Goal: Transaction & Acquisition: Purchase product/service

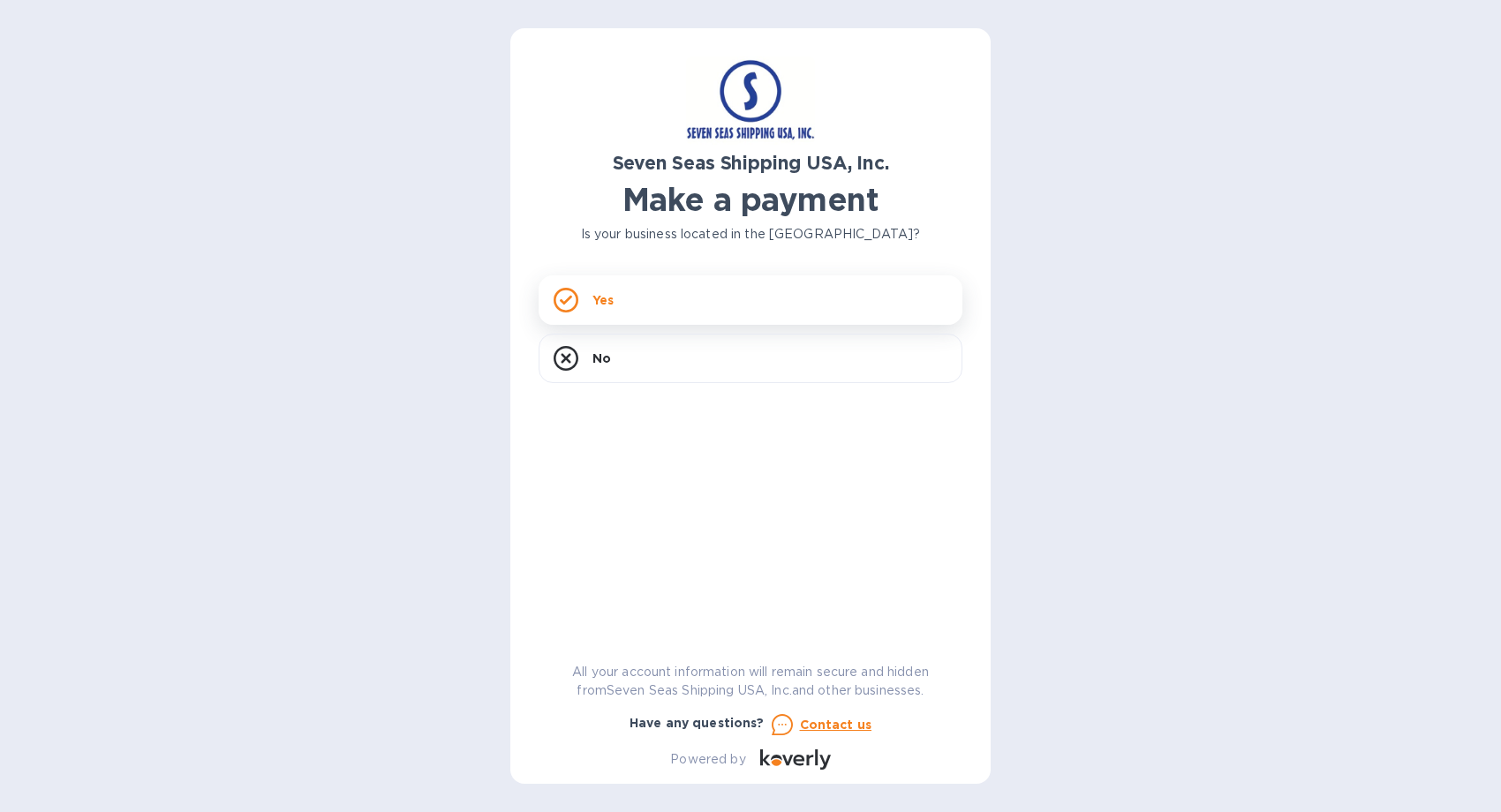
click at [702, 301] on div "Yes" at bounding box center [750, 300] width 424 height 49
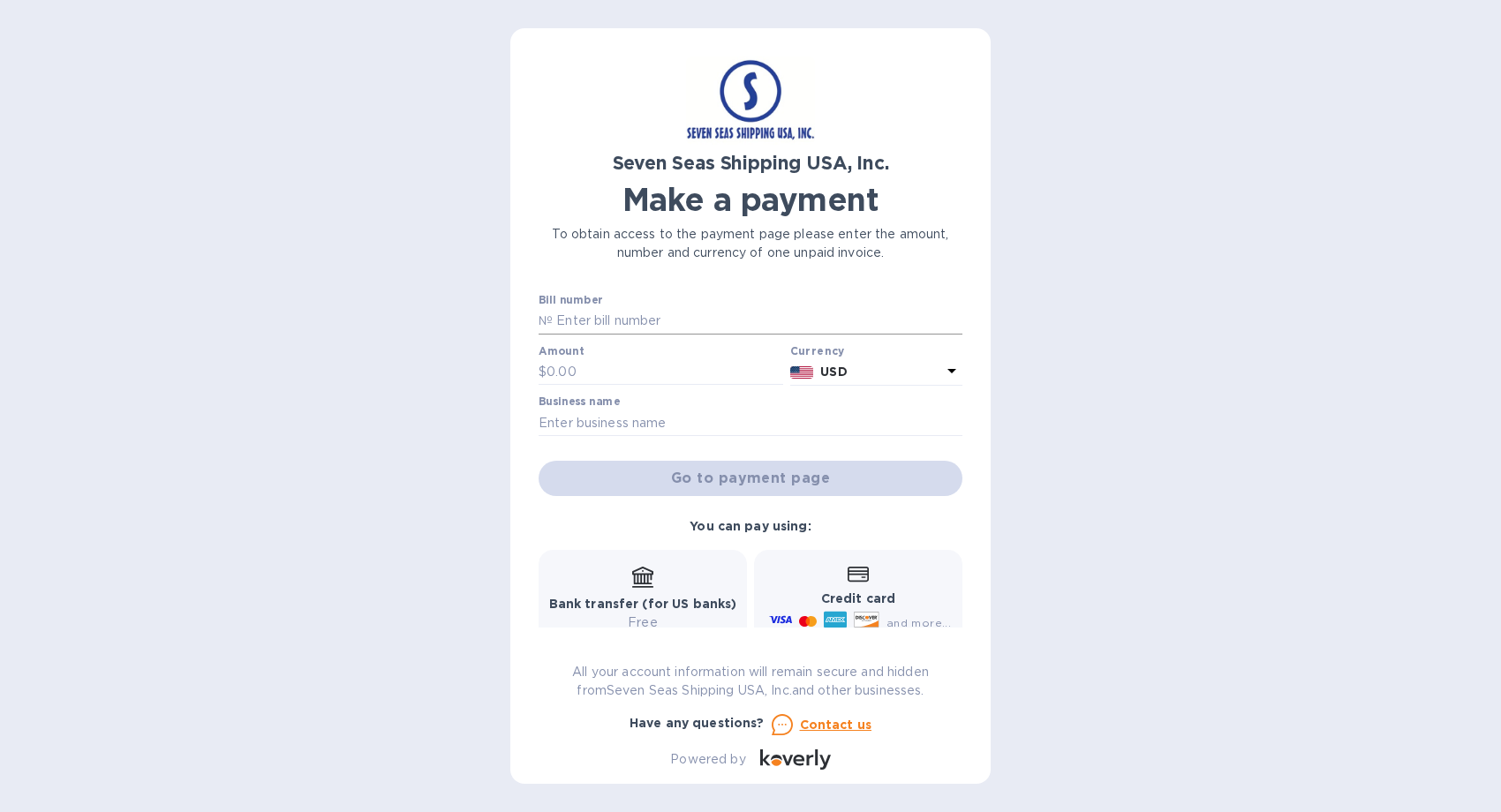
click at [643, 321] on input "text" at bounding box center [757, 321] width 410 height 26
paste input "#7SIVN-FSCU5961714"
click at [558, 323] on input "#7SIVN-FSCU5961714" at bounding box center [757, 321] width 410 height 26
type input "7SIVN-FSCU5961714"
click at [554, 371] on input "text" at bounding box center [664, 372] width 236 height 26
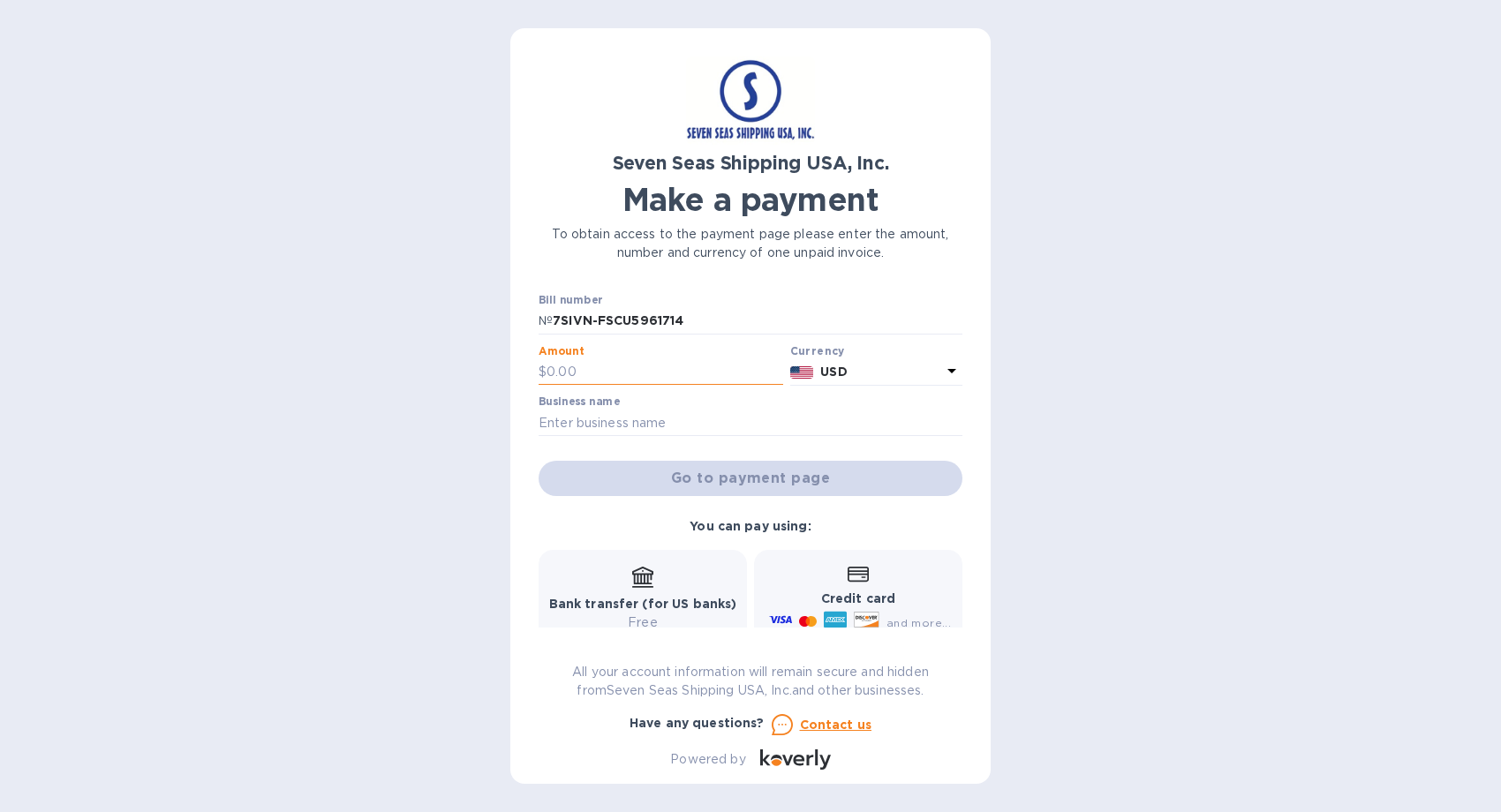
paste input "5,959.61"
type input "5,959.61"
click at [570, 419] on input "text" at bounding box center [750, 423] width 424 height 26
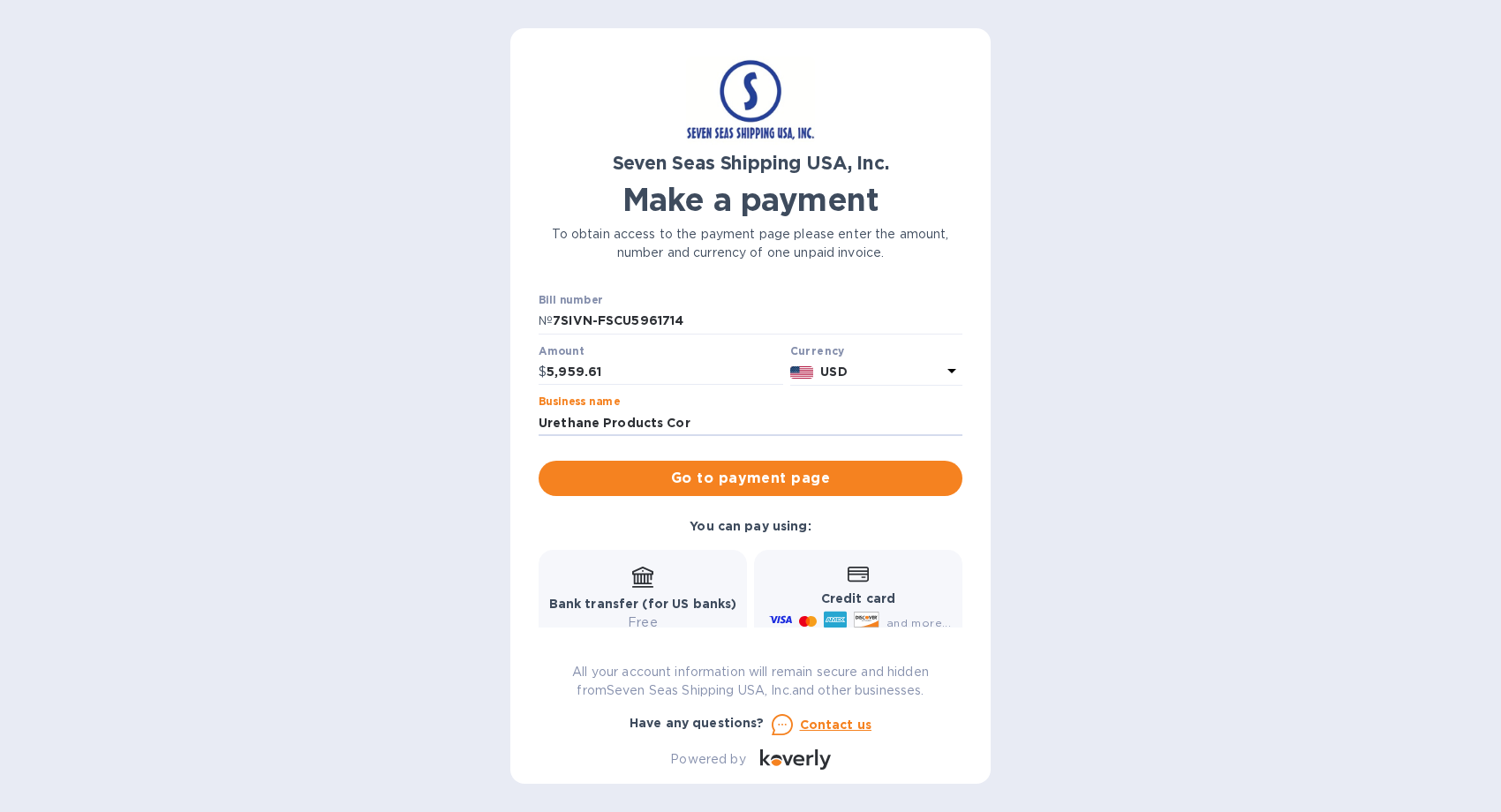
type input "Urethane Products Corporation"
click at [725, 481] on span "Go to payment page" at bounding box center [750, 478] width 396 height 21
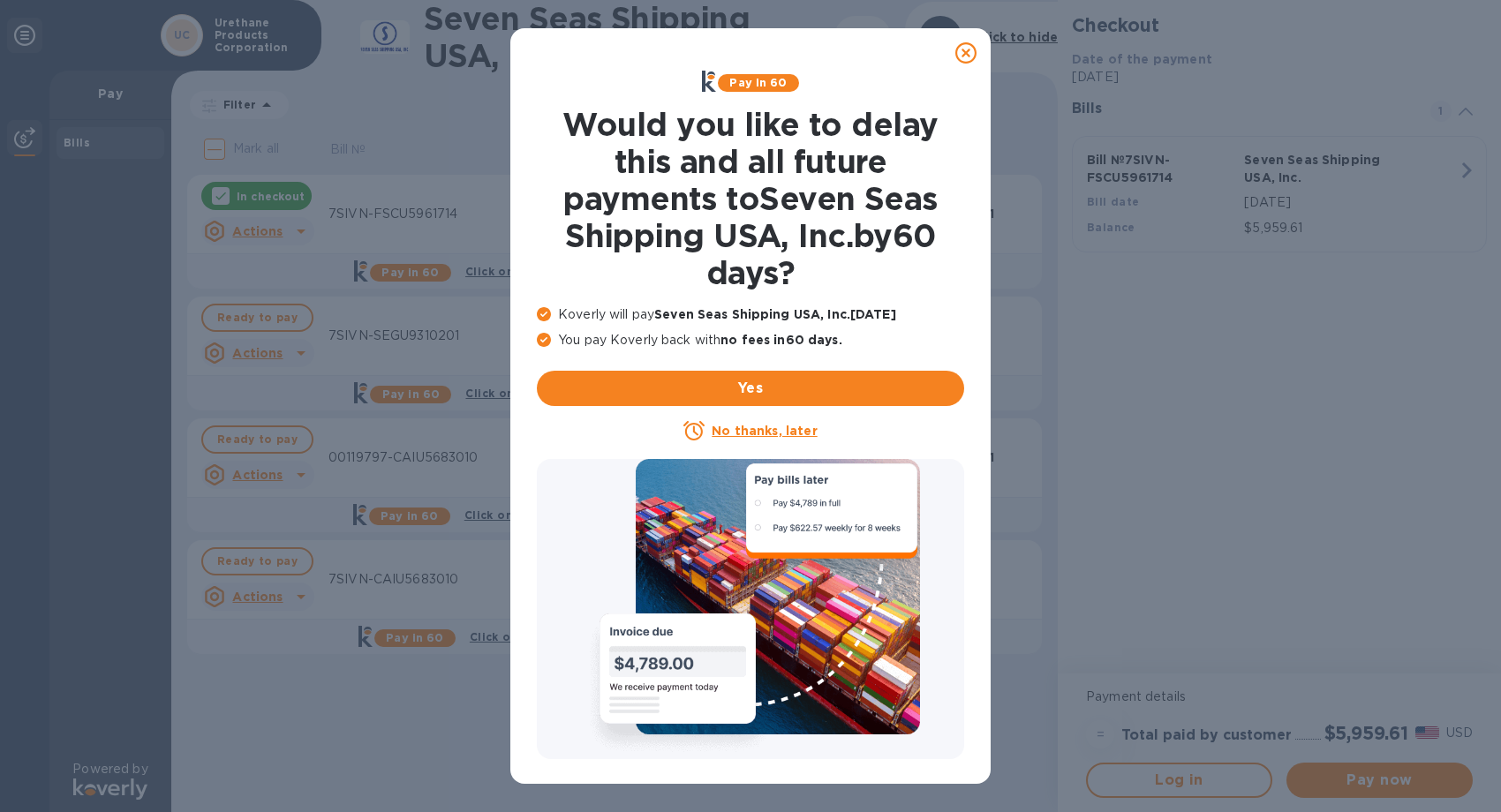
click at [794, 432] on u "No thanks, later" at bounding box center [764, 430] width 105 height 14
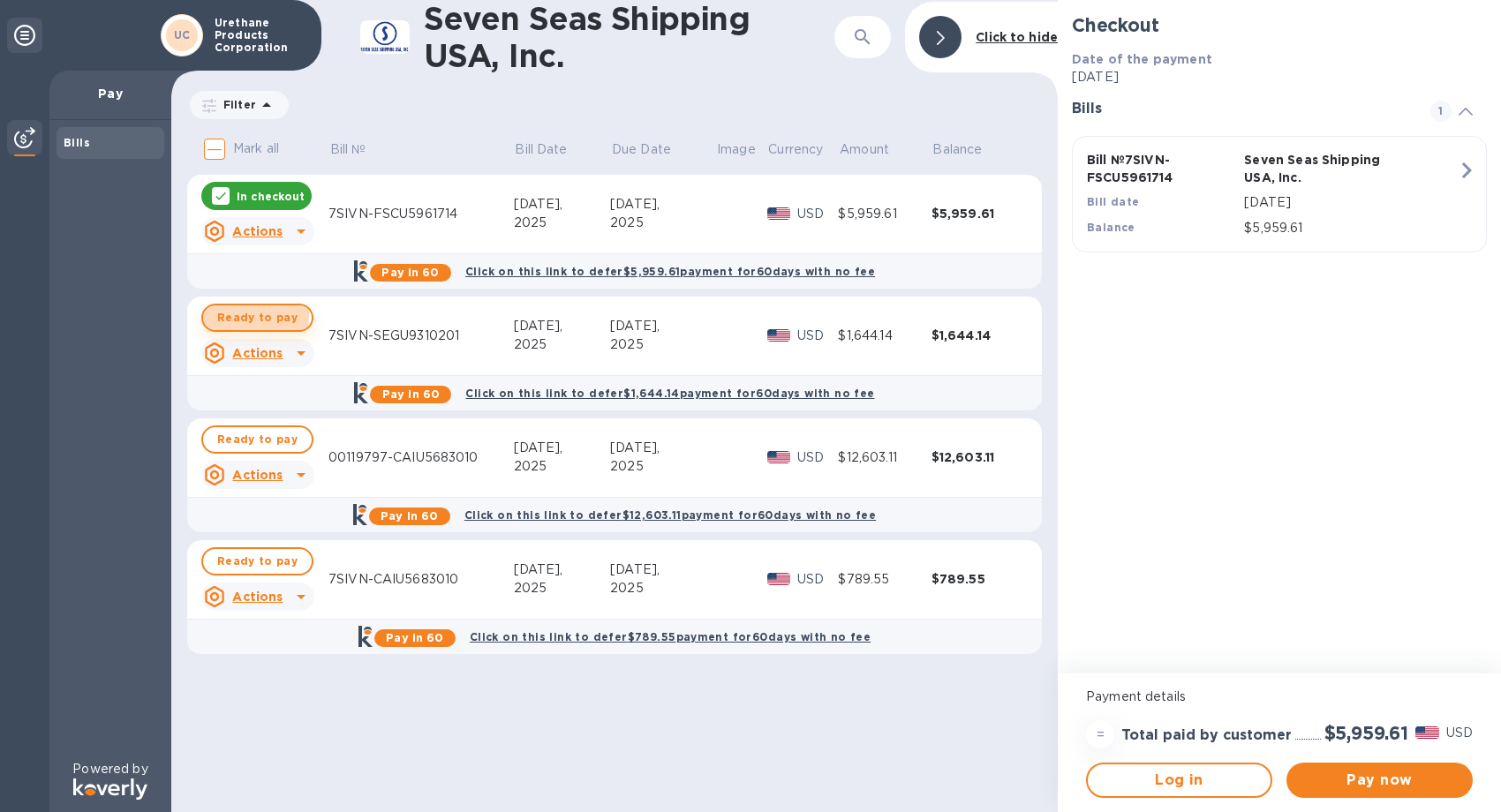
click at [241, 315] on span "Ready to pay" at bounding box center [258, 317] width 80 height 21
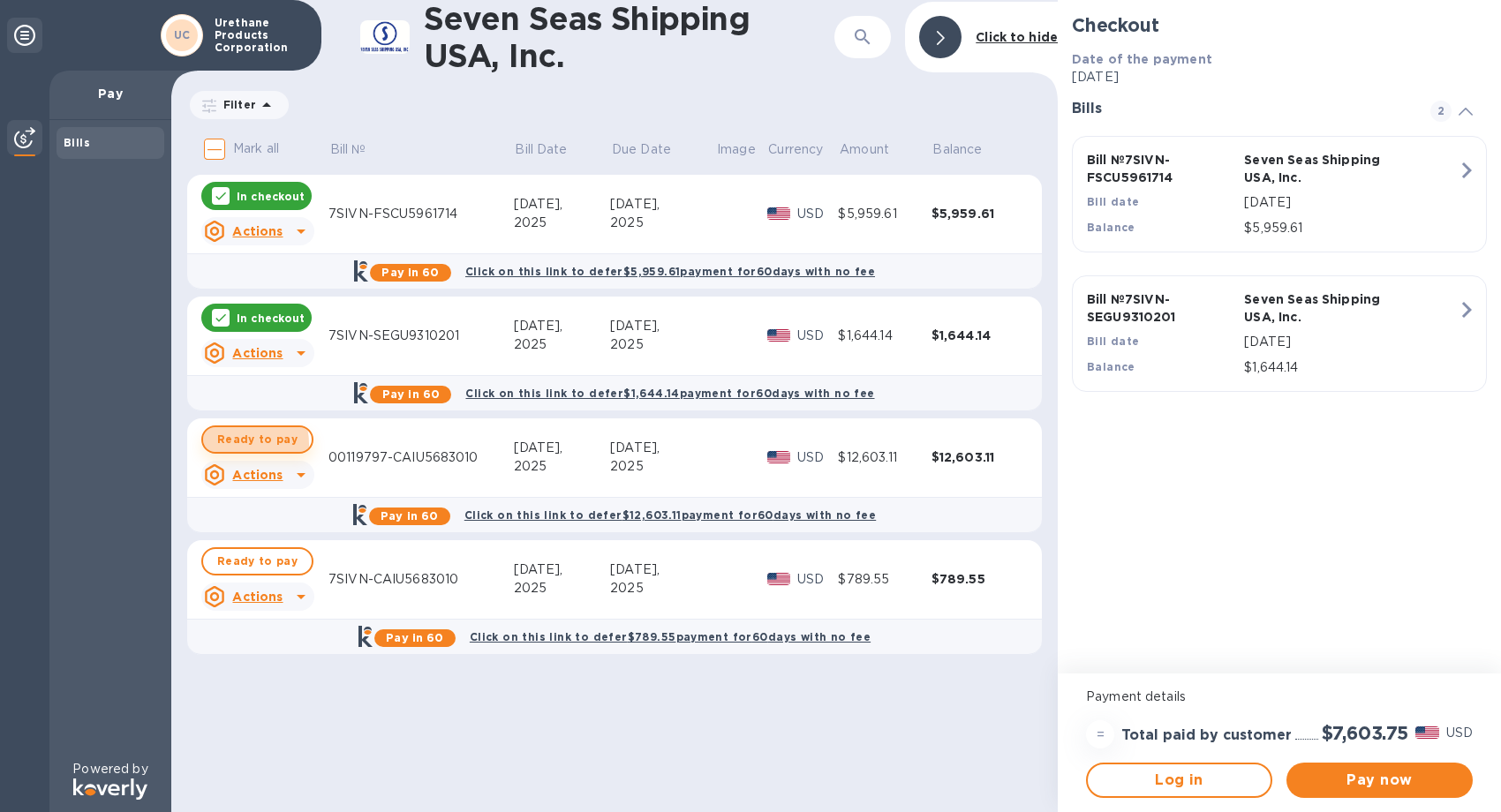
click at [233, 444] on span "Ready to pay" at bounding box center [258, 440] width 80 height 21
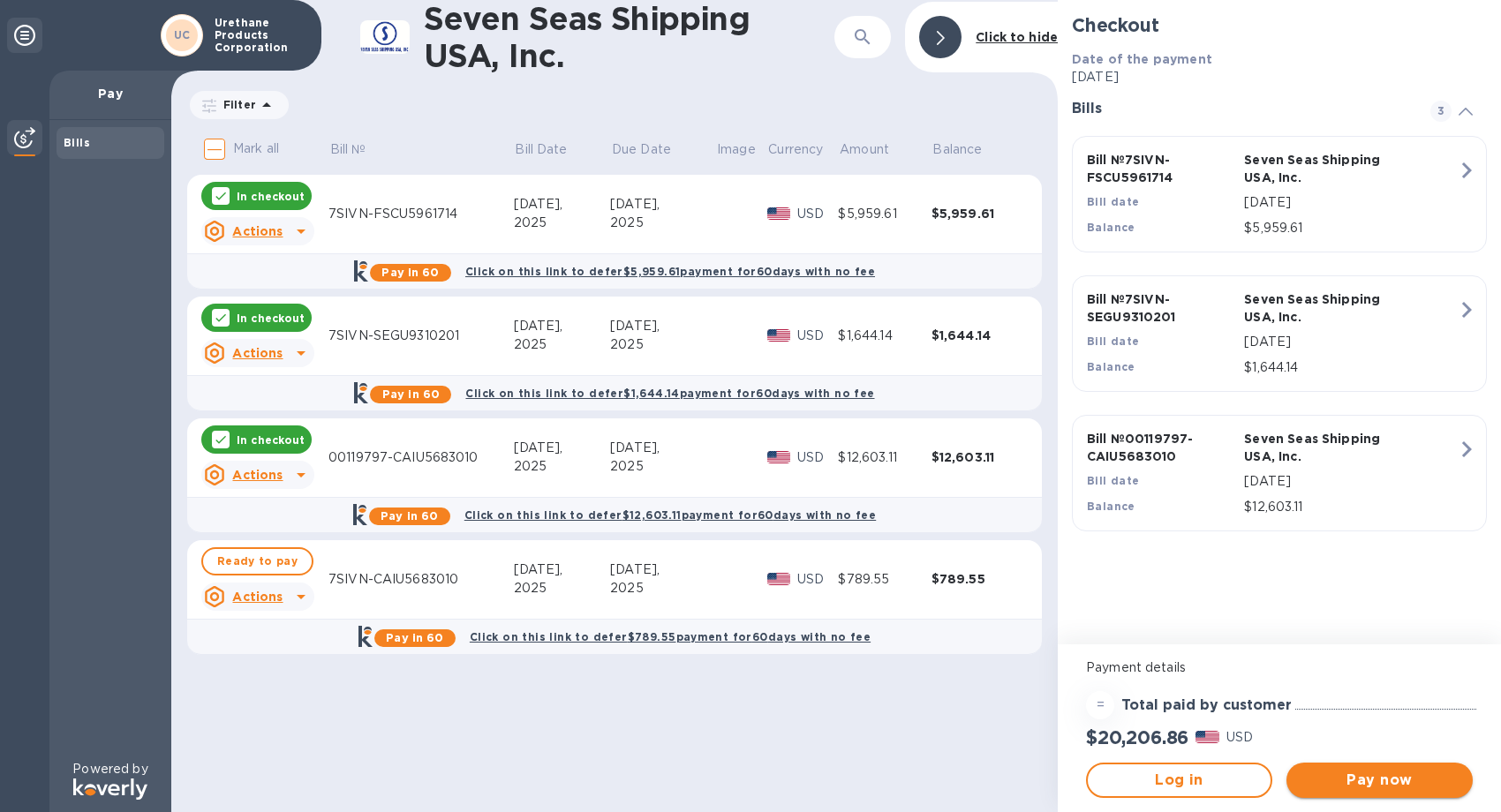
click at [1326, 777] on span "Pay now" at bounding box center [1379, 780] width 158 height 21
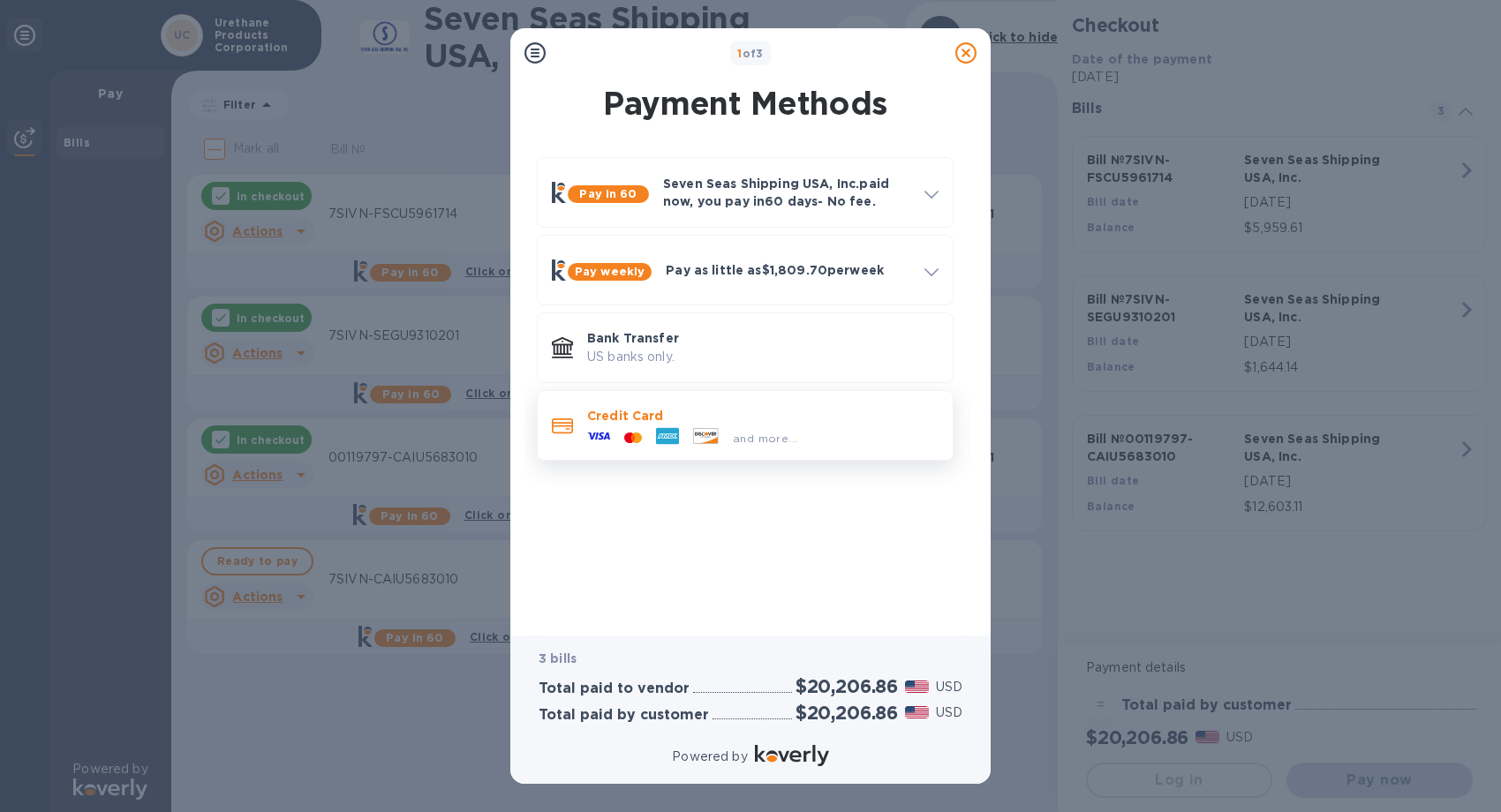
click at [746, 437] on span "and more..." at bounding box center [765, 438] width 64 height 13
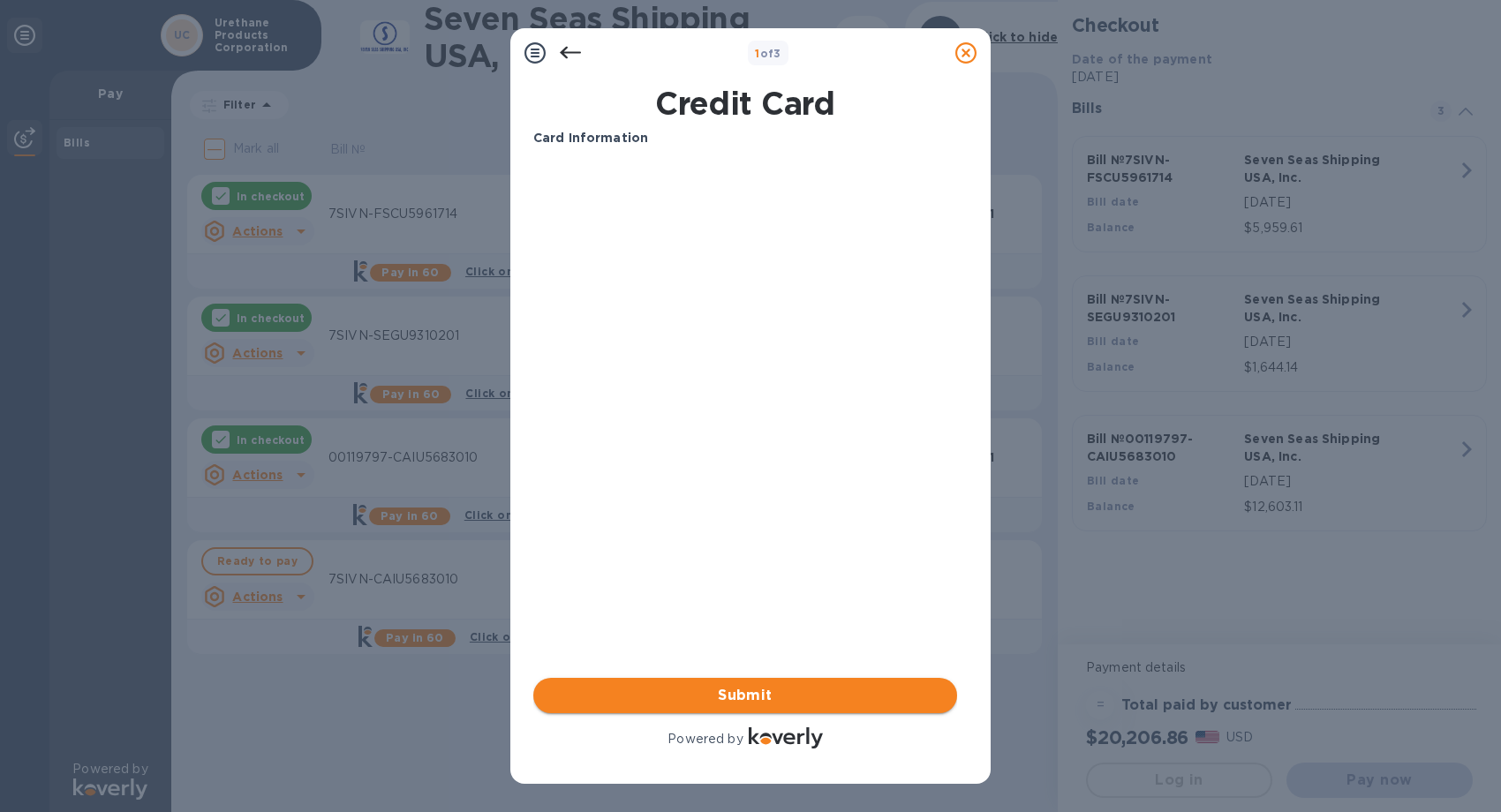
click at [722, 700] on span "Submit" at bounding box center [745, 695] width 396 height 21
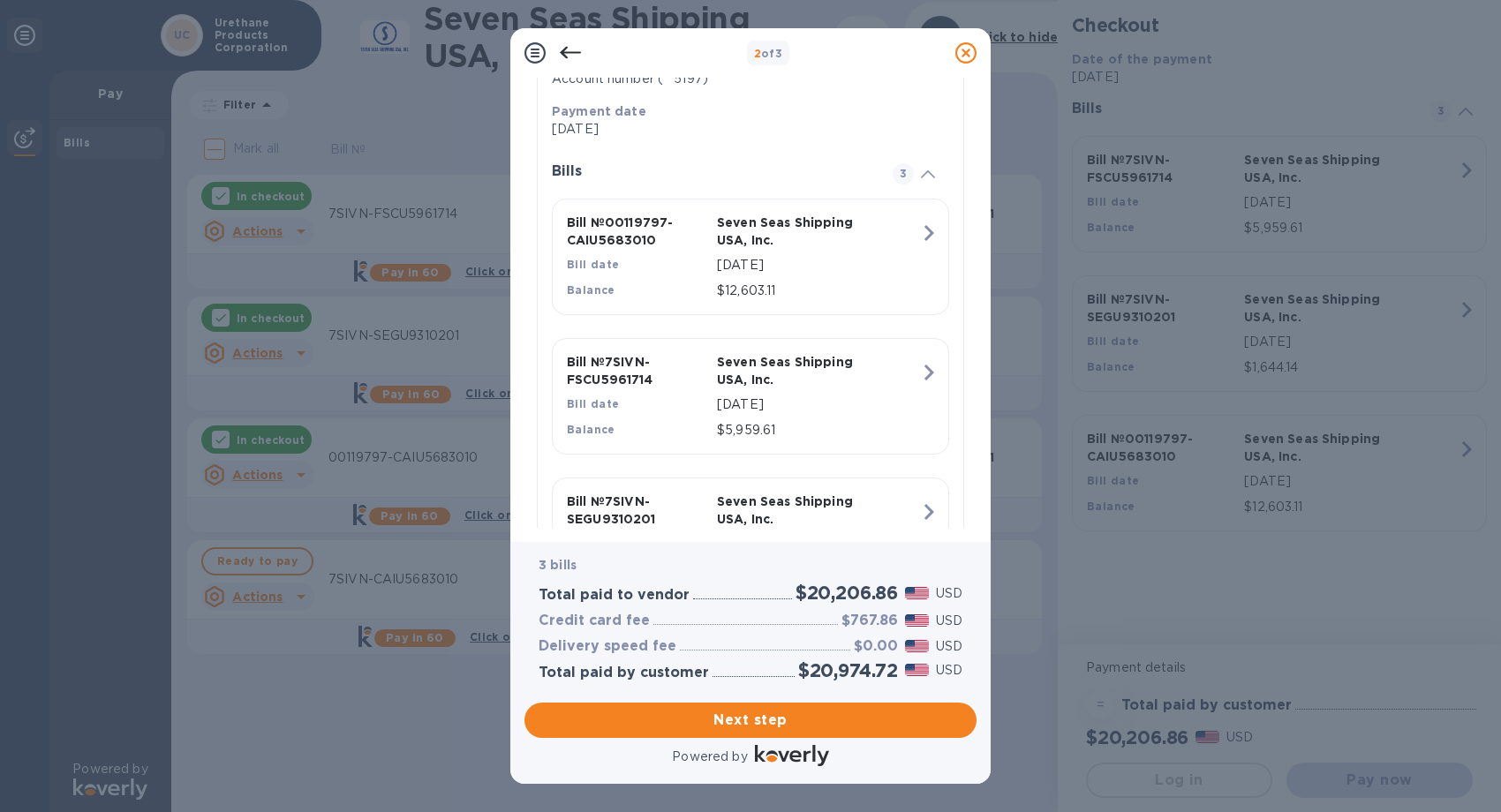
scroll to position [448, 0]
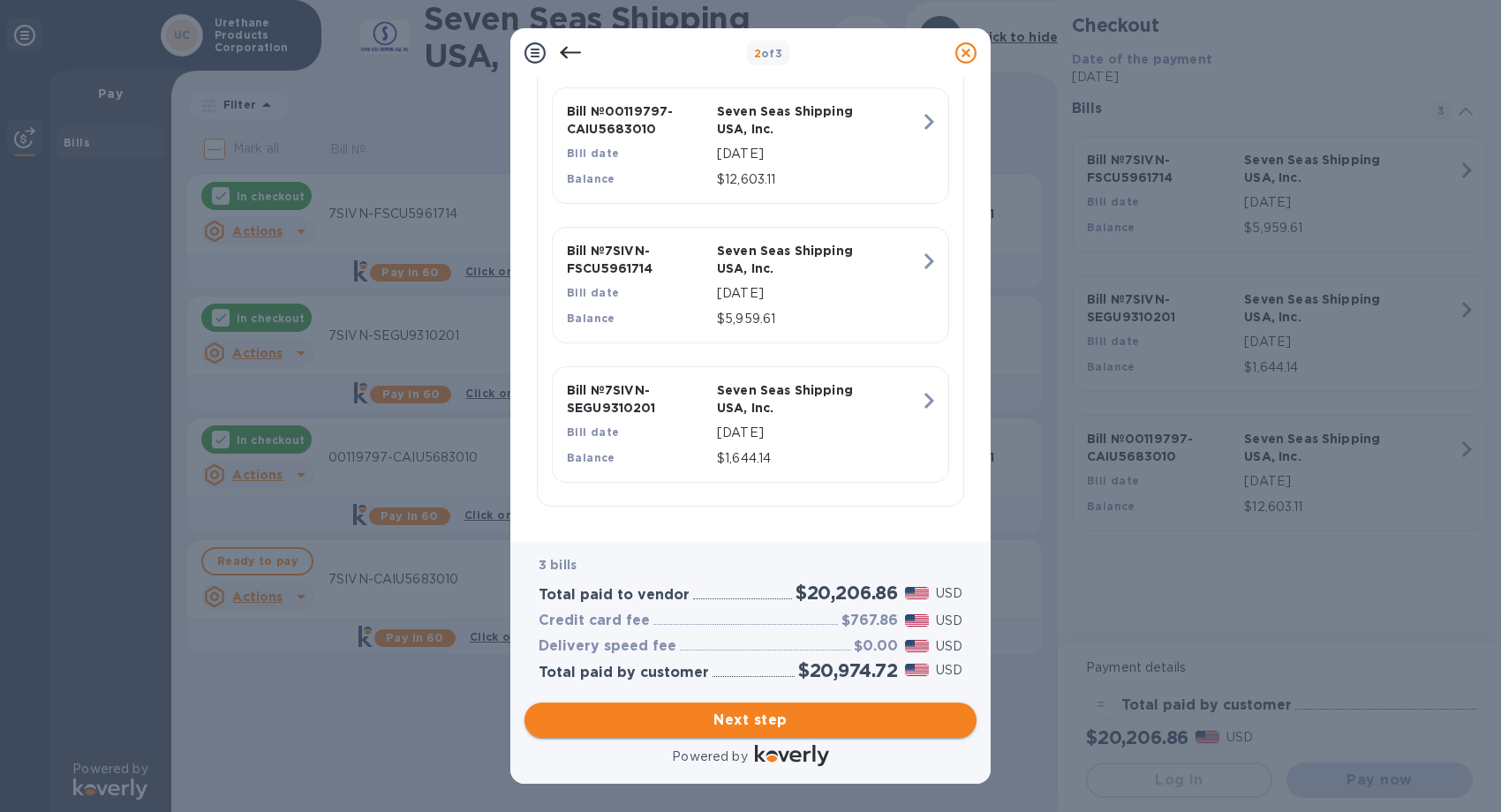
click at [716, 728] on span "Next step" at bounding box center [750, 720] width 424 height 21
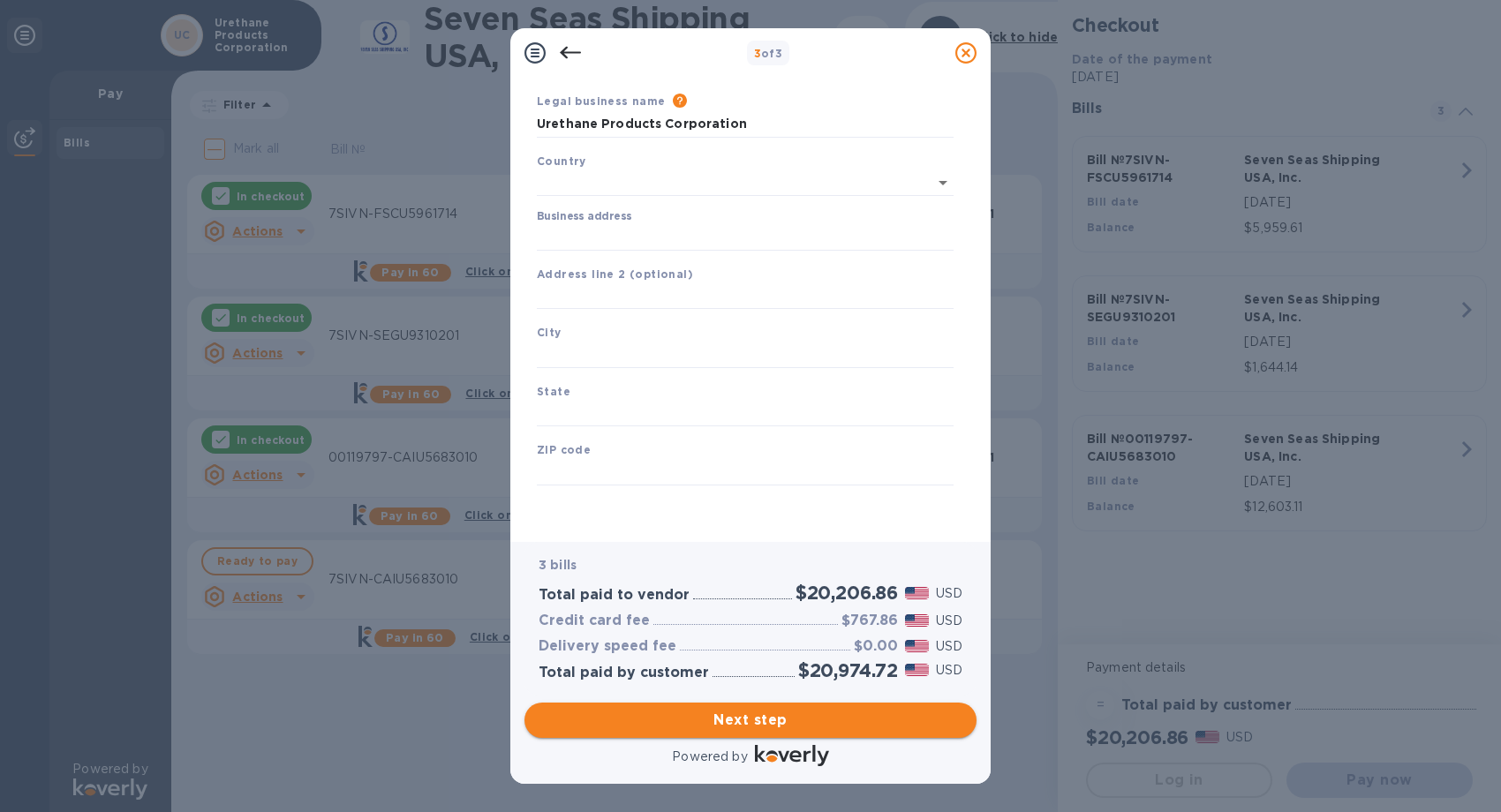
type input "[GEOGRAPHIC_DATA]"
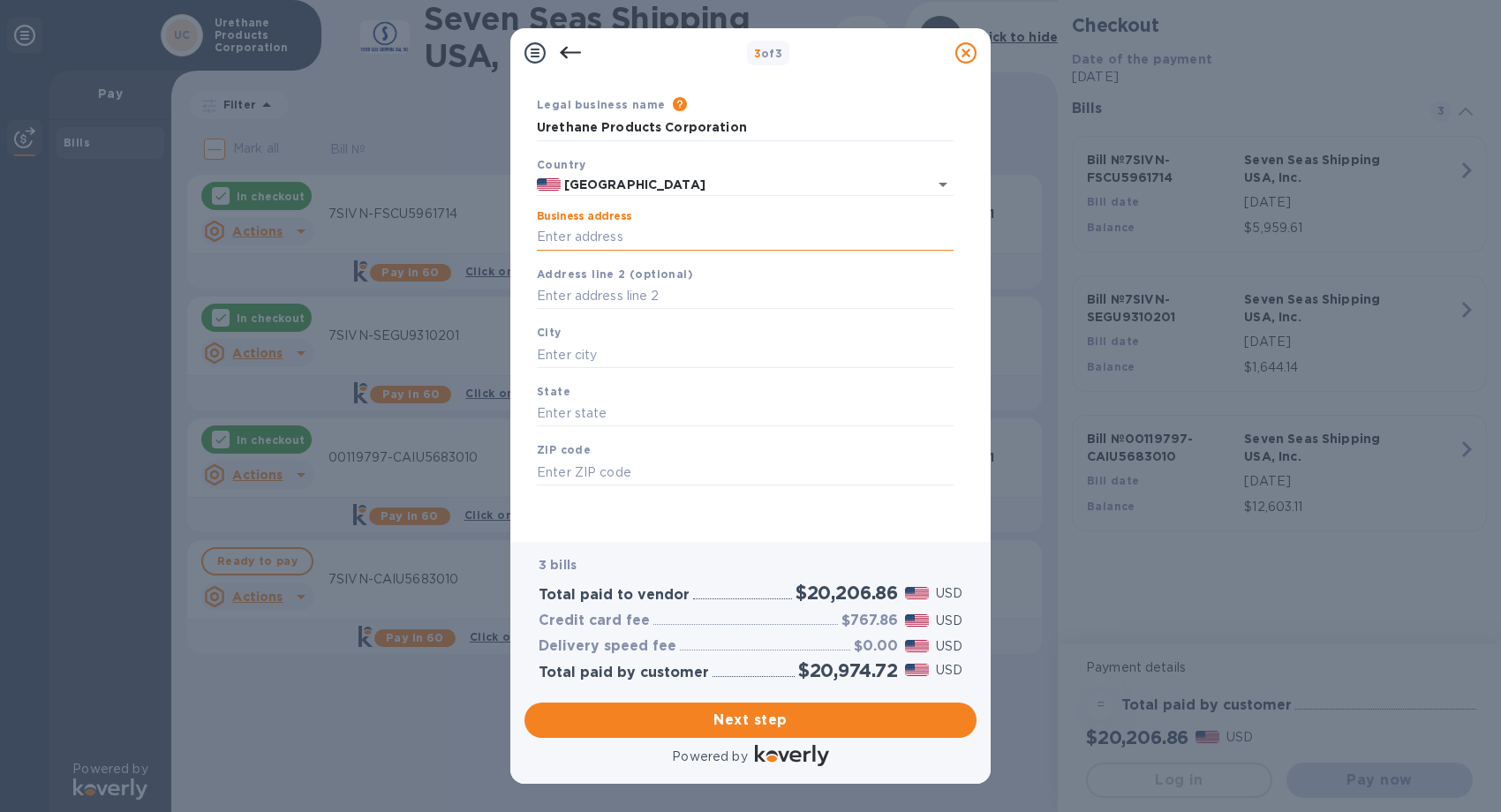
click at [659, 224] on input "Business address" at bounding box center [745, 237] width 416 height 26
type input "[STREET_ADDRESS][PERSON_NAME]"
click at [632, 362] on input "text" at bounding box center [745, 355] width 416 height 26
type input "[GEOGRAPHIC_DATA]"
type input "[US_STATE]"
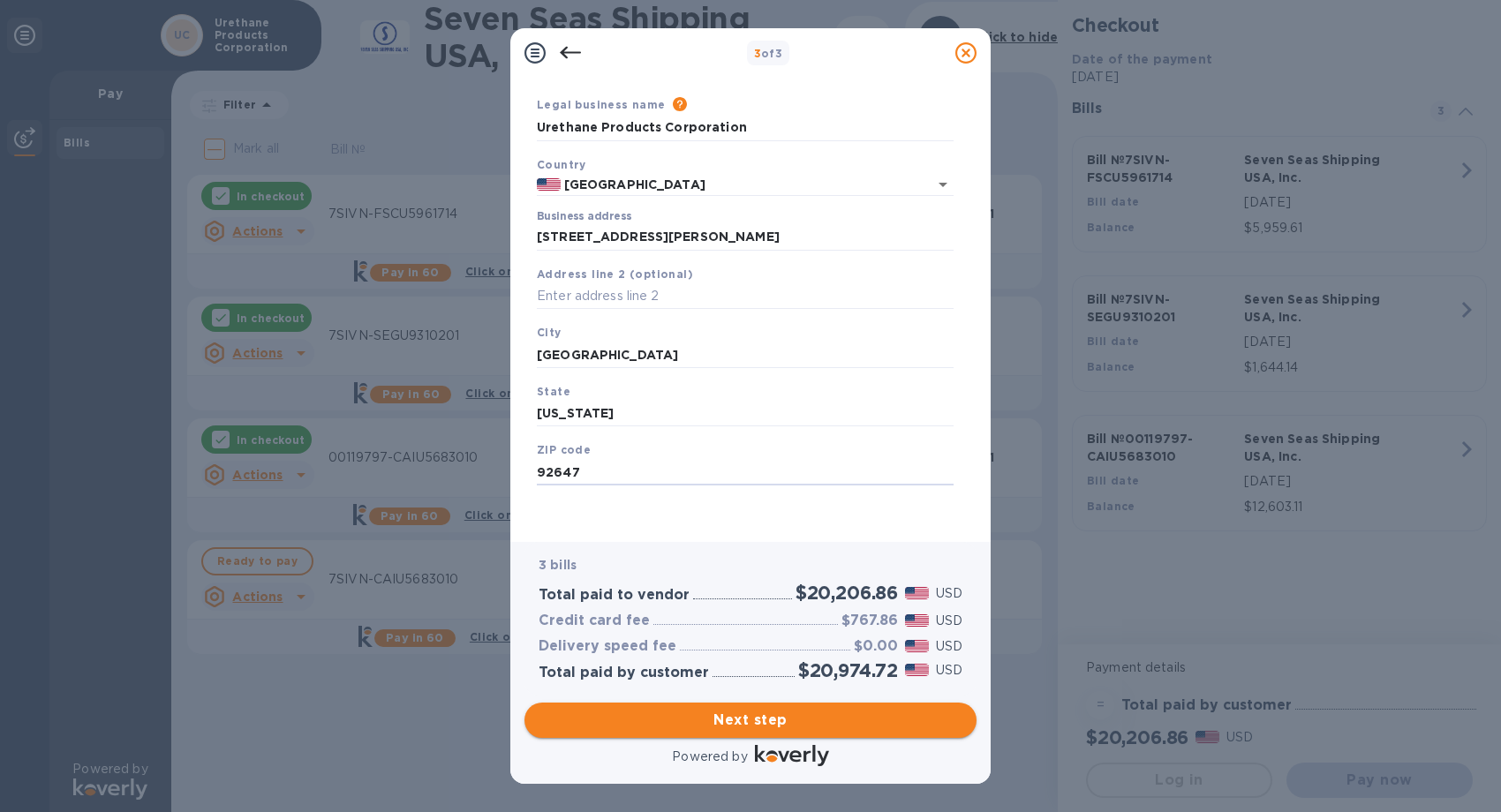
type input "92647"
click at [734, 725] on span "Next step" at bounding box center [750, 720] width 424 height 21
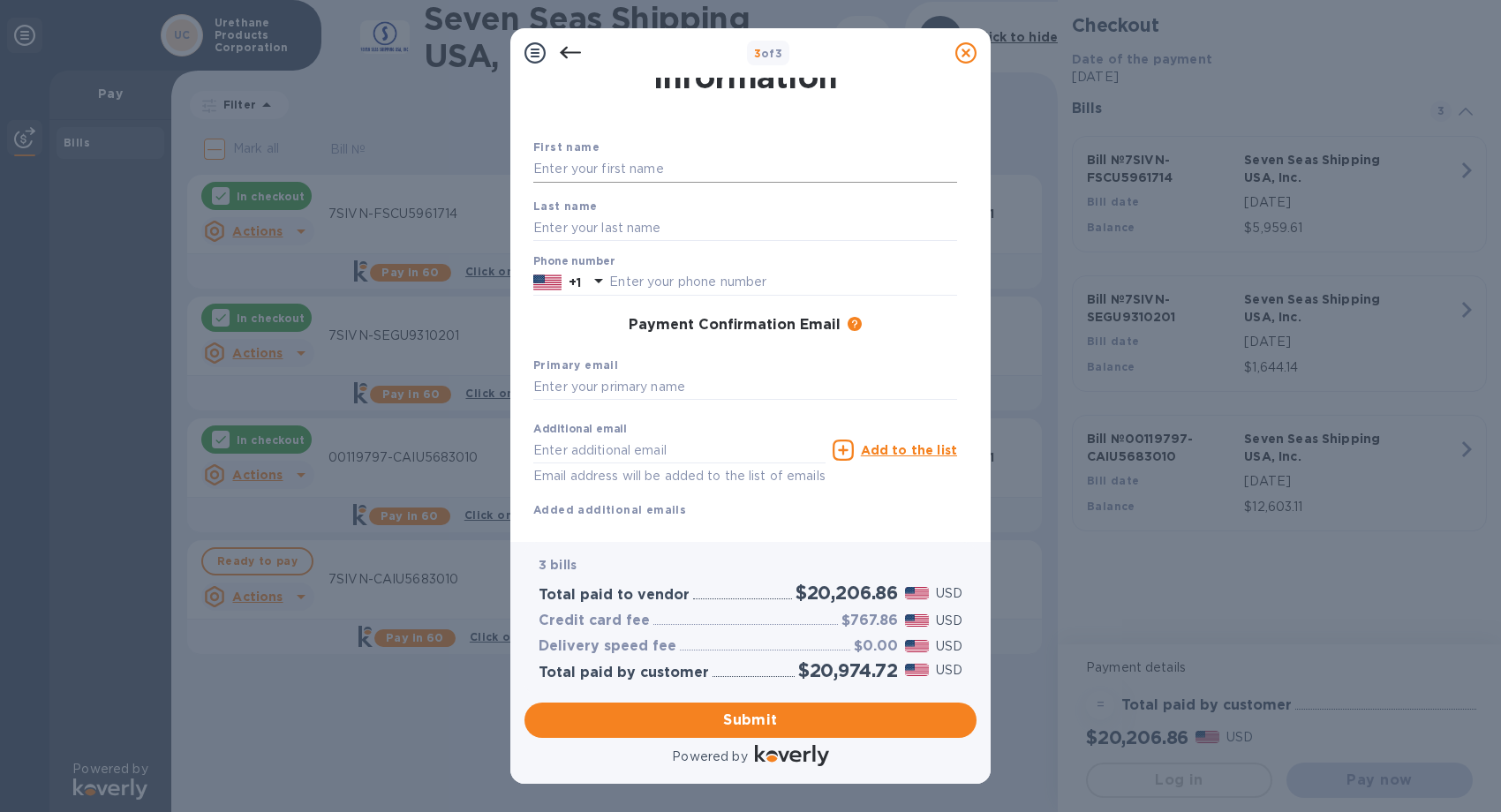
click at [676, 168] on input "text" at bounding box center [745, 169] width 424 height 26
type input "[PERSON_NAME]"
type input "7142311660"
type input "[PERSON_NAME][EMAIL_ADDRESS][DOMAIN_NAME]"
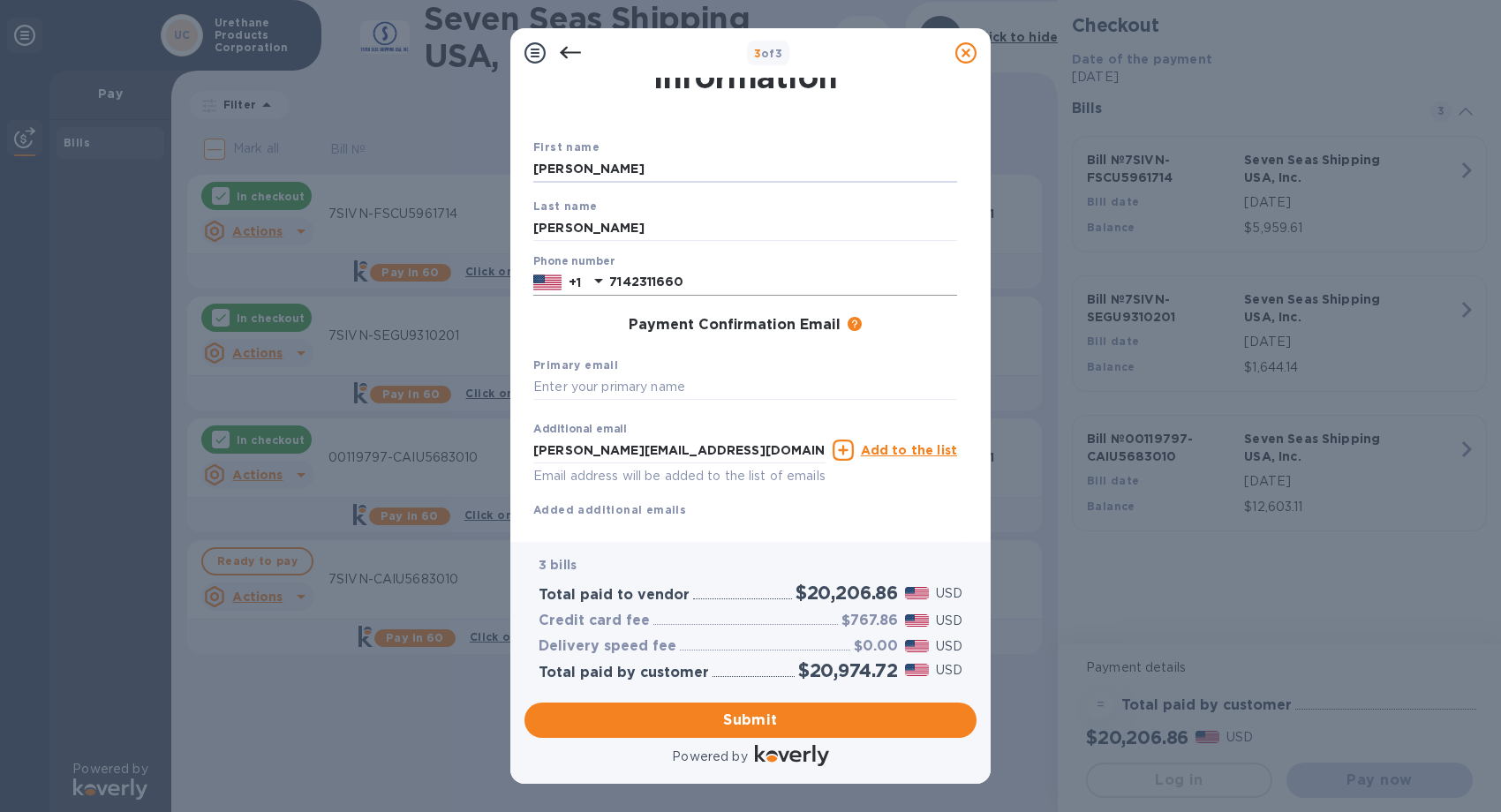
click at [697, 282] on input "7142311660" at bounding box center [783, 282] width 348 height 26
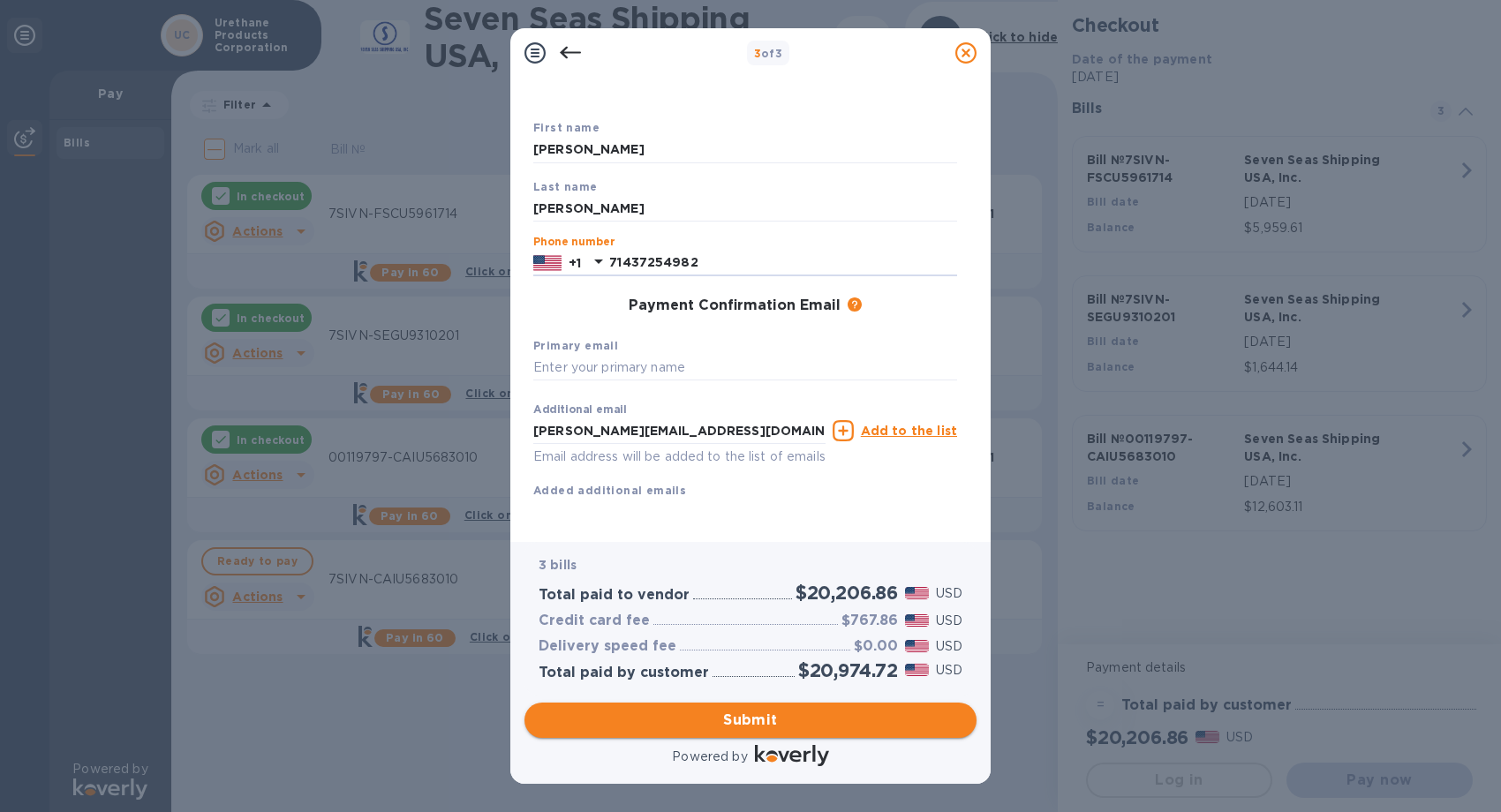
type input "71437254982"
click at [770, 721] on span "Submit" at bounding box center [750, 720] width 424 height 21
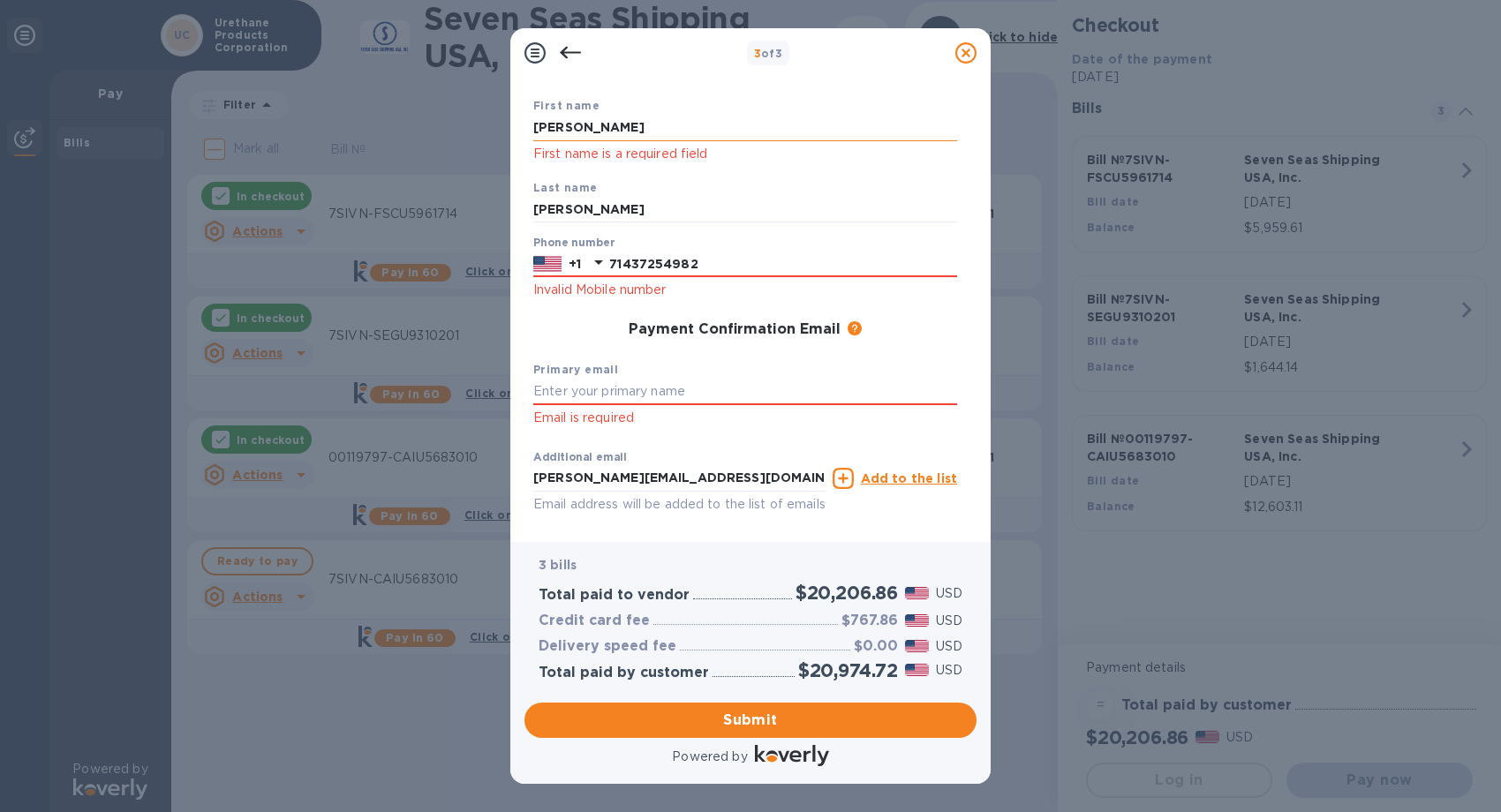
click at [664, 136] on input "[PERSON_NAME]" at bounding box center [745, 128] width 424 height 26
type input "[PERSON_NAME]"
click at [598, 217] on input "[PERSON_NAME]" at bounding box center [745, 210] width 424 height 26
click at [612, 263] on input "71437254982" at bounding box center [783, 264] width 348 height 26
click at [703, 266] on input "71437254982" at bounding box center [783, 264] width 348 height 26
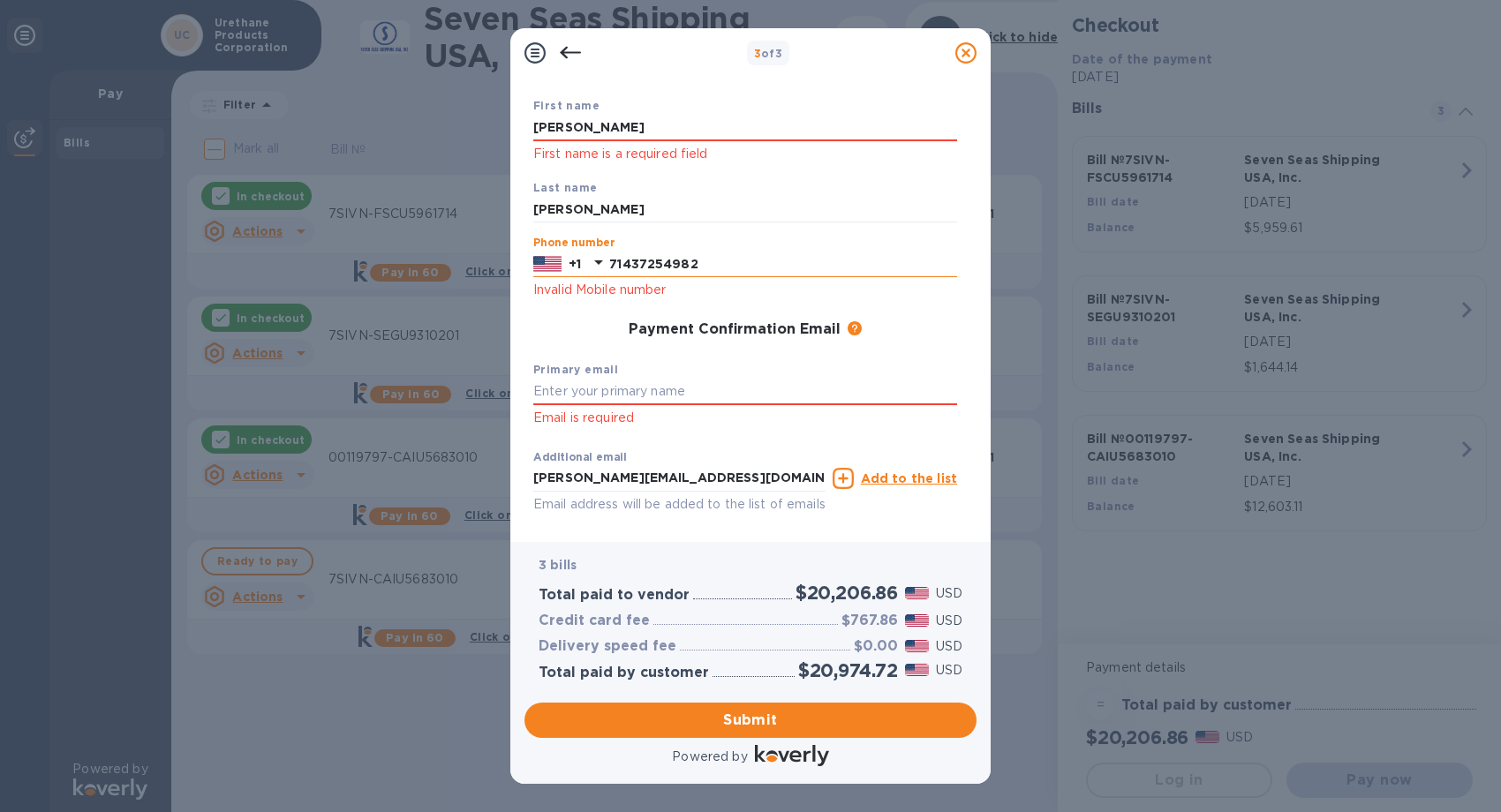
click at [703, 266] on input "71437254982" at bounding box center [783, 264] width 348 height 26
type input "7143754982"
click at [735, 395] on input "text" at bounding box center [745, 392] width 424 height 26
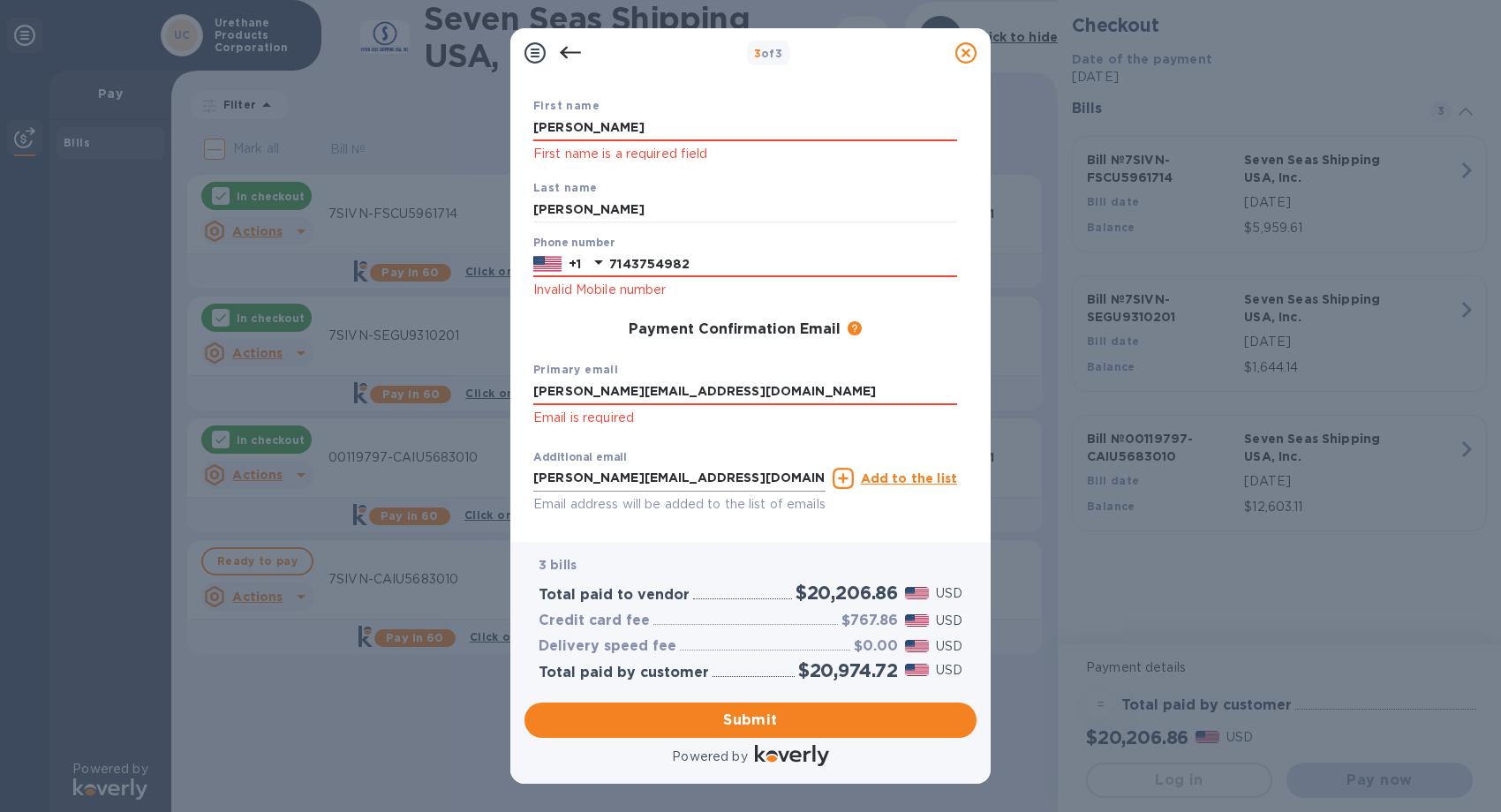
type input "[PERSON_NAME][EMAIL_ADDRESS][DOMAIN_NAME]"
click at [768, 487] on input "[PERSON_NAME][EMAIL_ADDRESS][DOMAIN_NAME]" at bounding box center [679, 478] width 292 height 26
click at [729, 716] on span "Submit" at bounding box center [750, 720] width 424 height 21
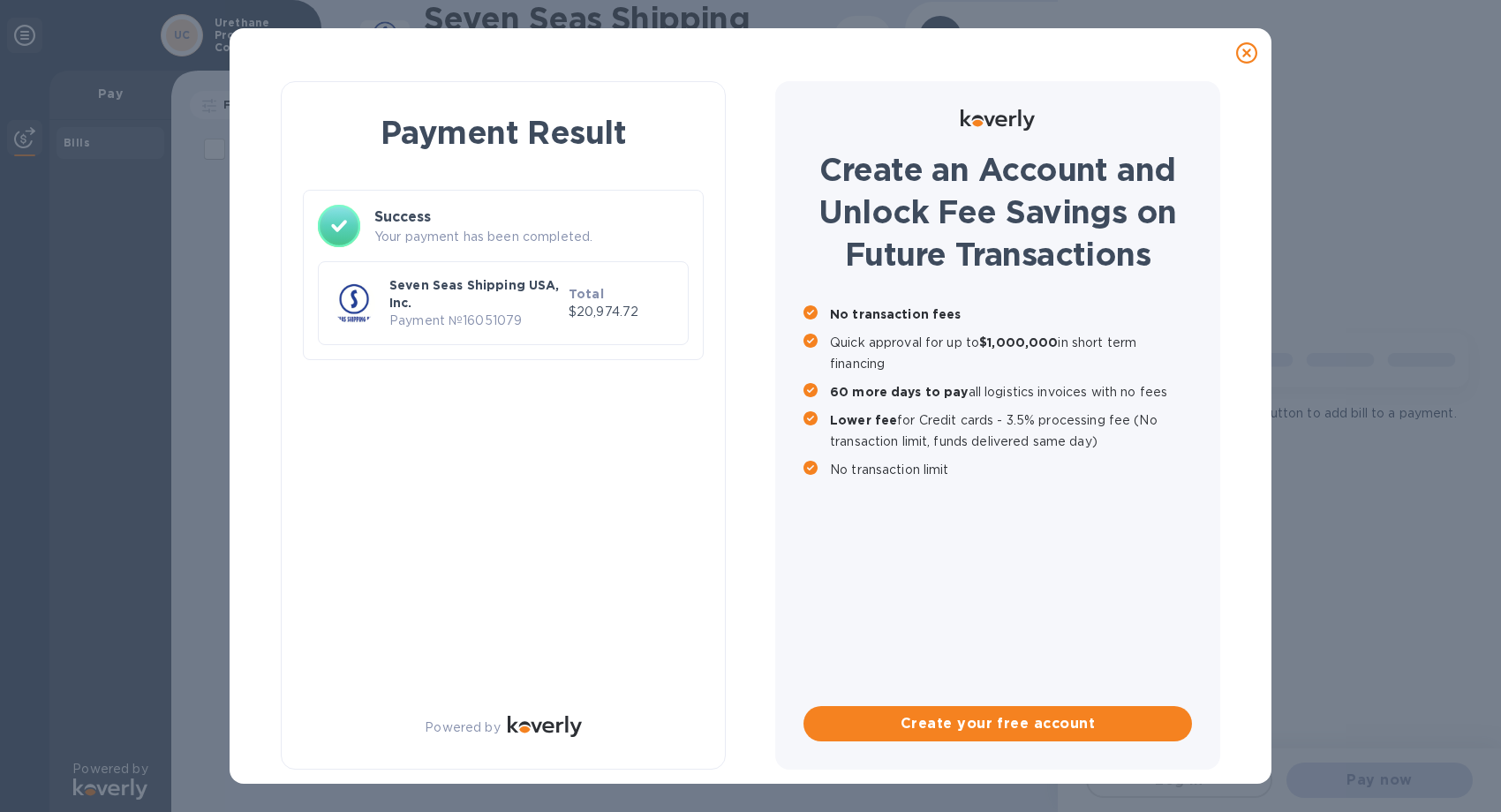
scroll to position [0, 0]
checkbox input "true"
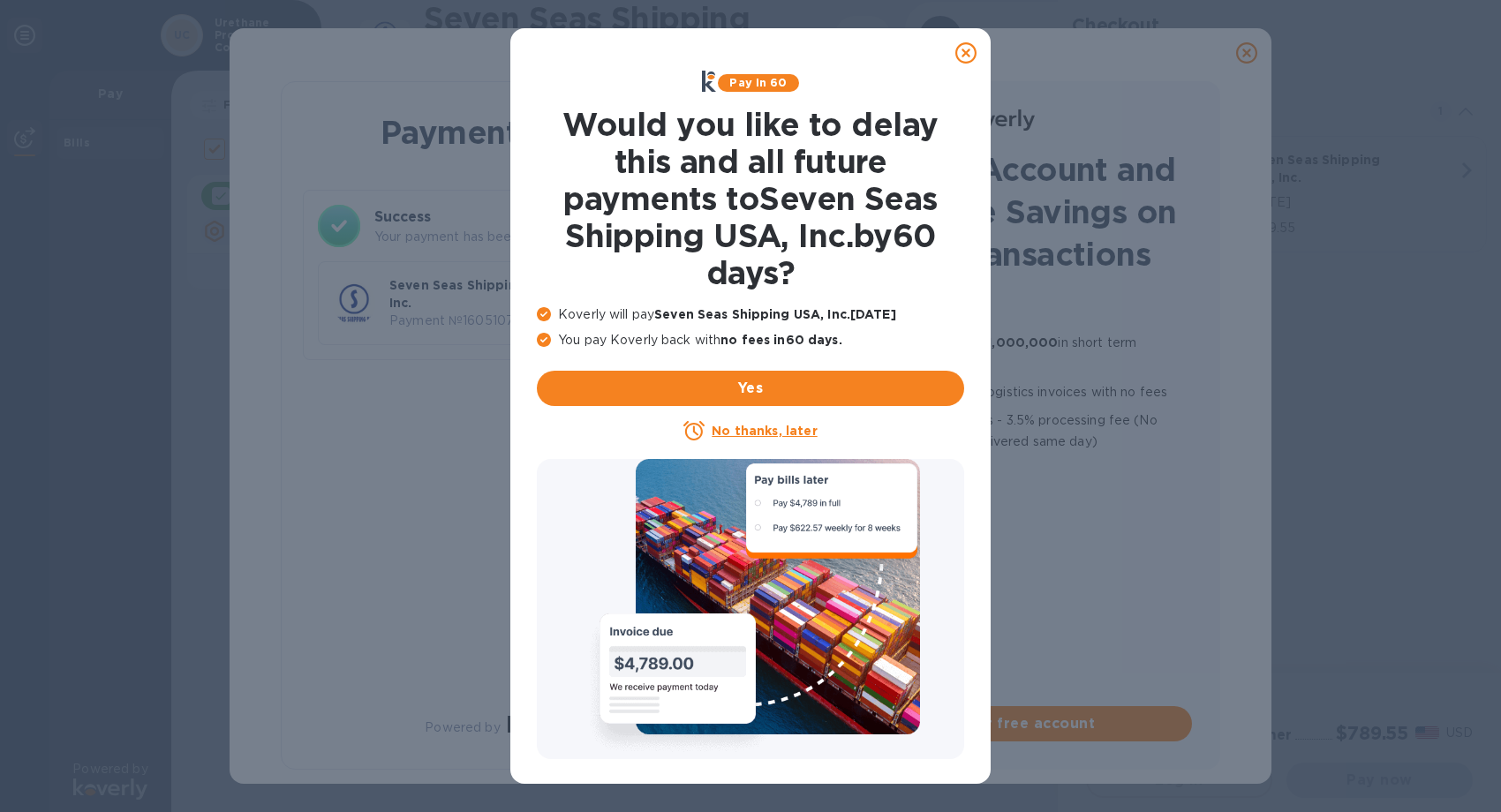
click at [963, 57] on icon at bounding box center [965, 52] width 21 height 21
